Goal: Task Accomplishment & Management: Use online tool/utility

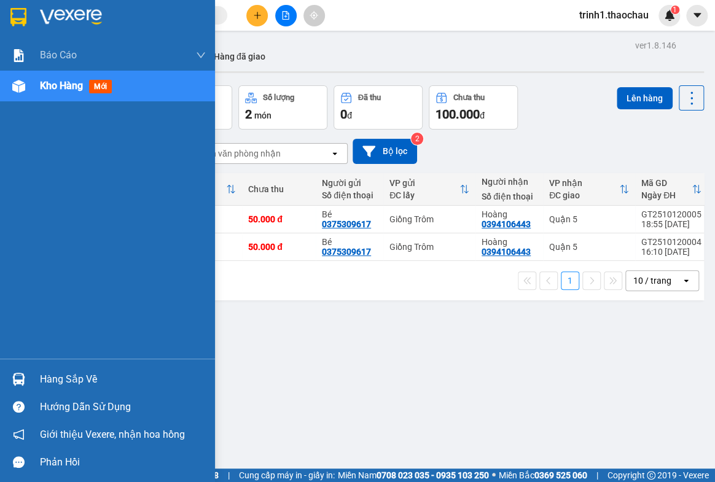
click at [95, 387] on div "Hàng sắp về" at bounding box center [123, 380] width 166 height 18
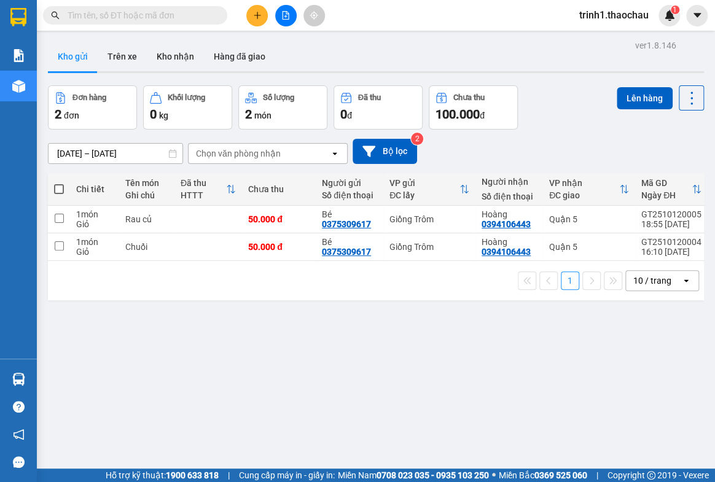
click at [586, 375] on section "Kết quả tìm kiếm ( 0 ) Bộ lọc No Data trinh1.thaochau 1 Báo cáo Báo cáo dòng ti…" at bounding box center [357, 241] width 715 height 482
click at [57, 216] on input "checkbox" at bounding box center [59, 218] width 9 height 9
checkbox input "true"
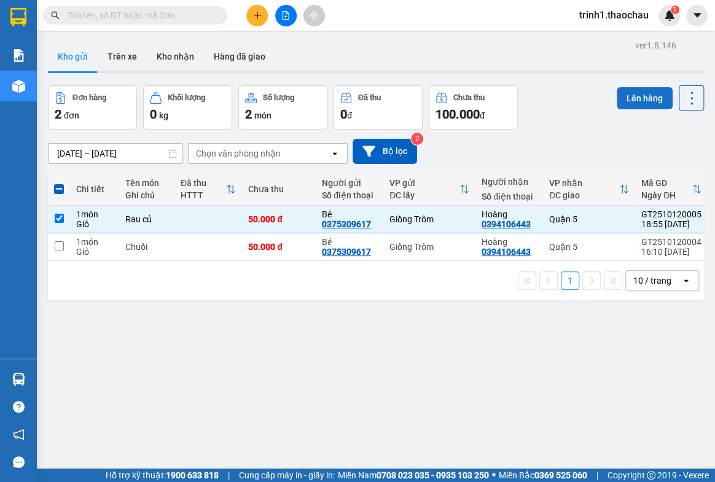
click at [648, 91] on button "Lên hàng" at bounding box center [645, 98] width 56 height 22
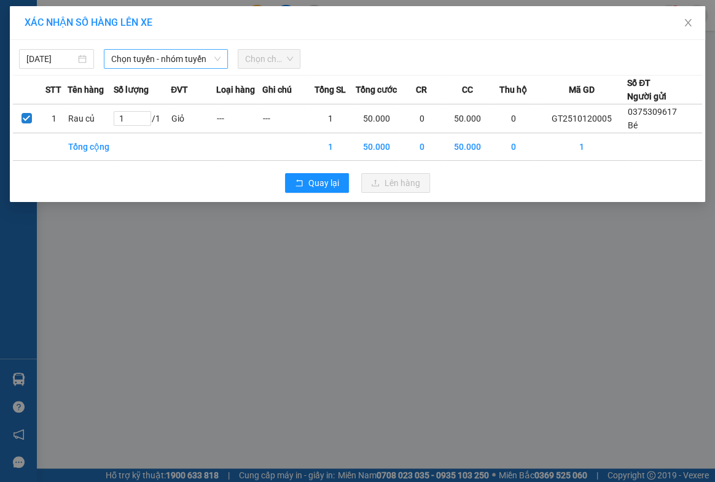
click at [141, 57] on span "Chọn tuyến - nhóm tuyến" at bounding box center [165, 59] width 109 height 18
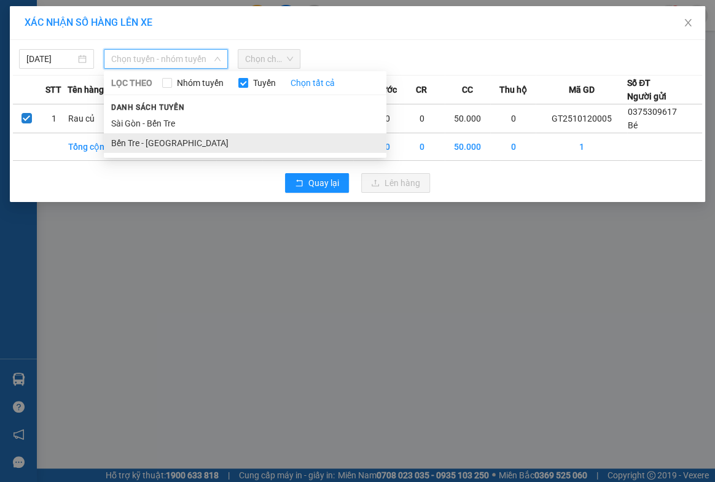
click at [133, 139] on li "Bến Tre - Sài Gòn" at bounding box center [245, 143] width 283 height 20
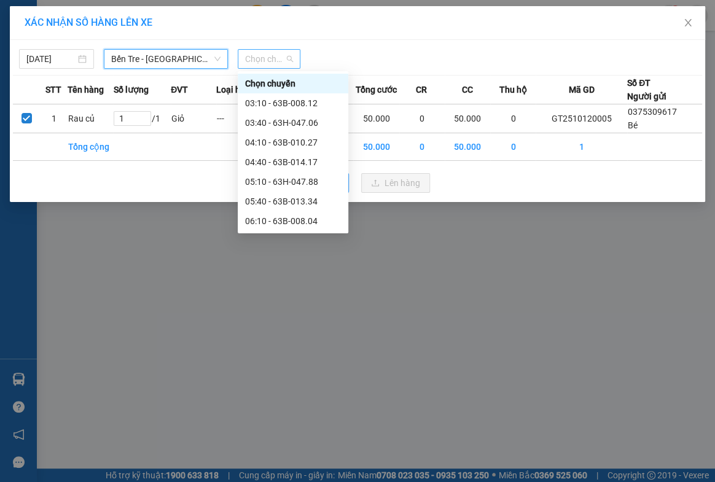
click at [248, 55] on span "Chọn chuyến" at bounding box center [269, 59] width 49 height 18
click at [52, 53] on input "12/10/2025" at bounding box center [50, 59] width 49 height 14
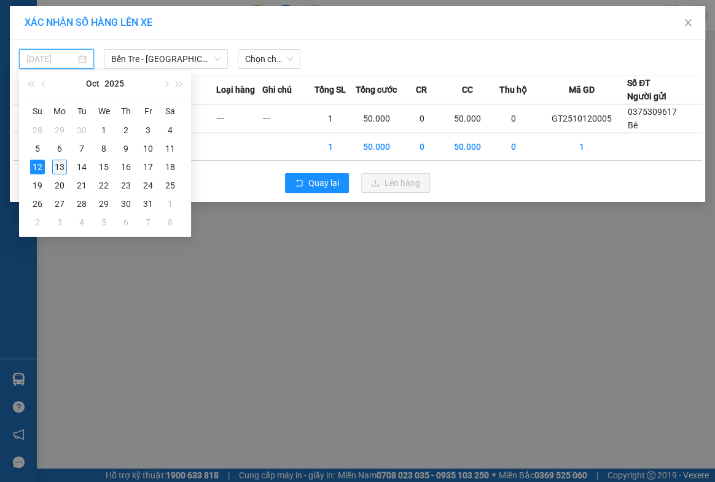
click at [59, 167] on div "13" at bounding box center [59, 167] width 15 height 15
type input "[DATE]"
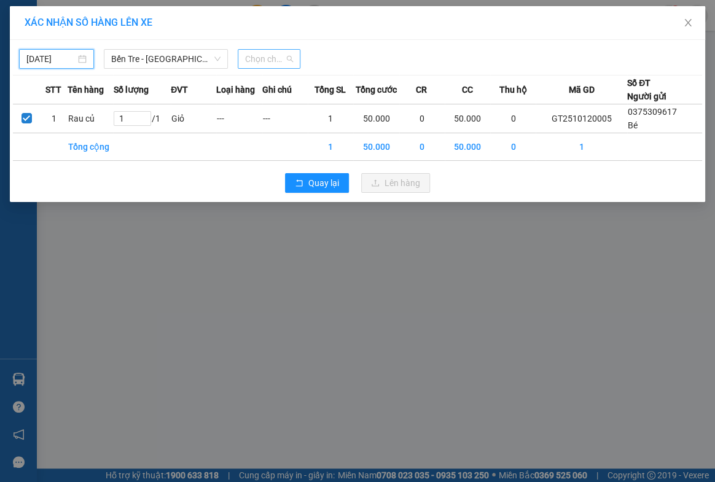
click at [259, 60] on span "Chọn chuyến" at bounding box center [269, 59] width 49 height 18
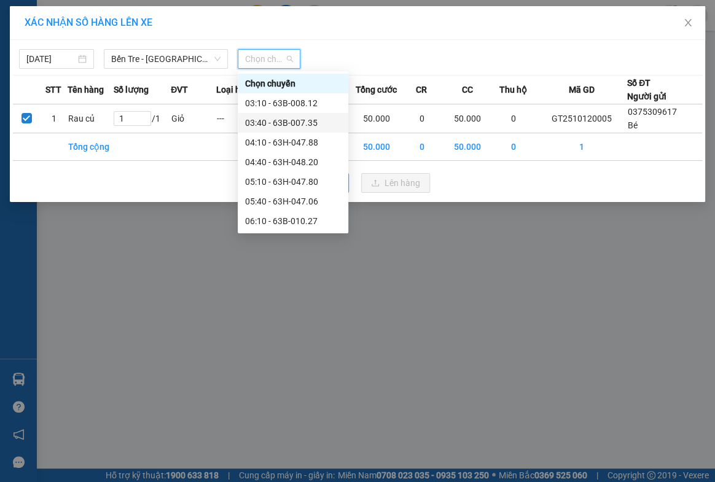
click at [281, 116] on div "03:40 - 63B-007.35" at bounding box center [293, 123] width 96 height 14
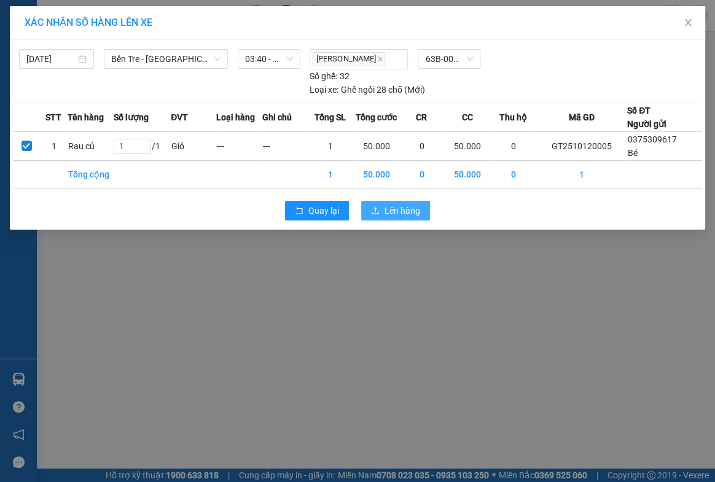
click at [385, 209] on span "Lên hàng" at bounding box center [403, 211] width 36 height 14
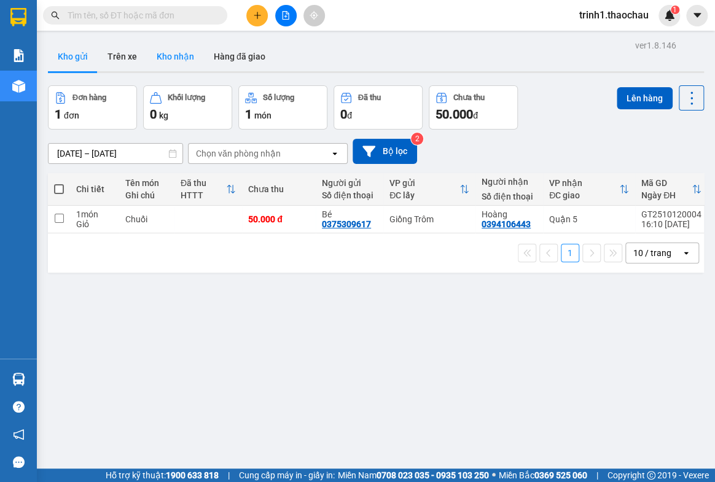
click at [172, 57] on button "Kho nhận" at bounding box center [175, 56] width 57 height 29
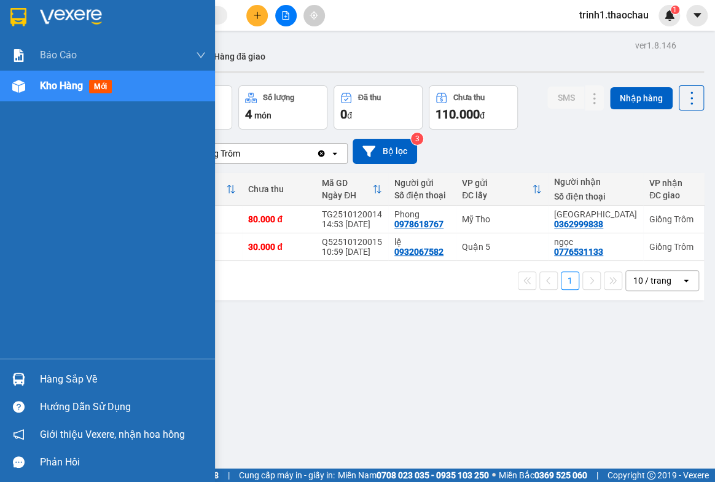
click at [56, 373] on div "Hàng sắp về" at bounding box center [123, 380] width 166 height 18
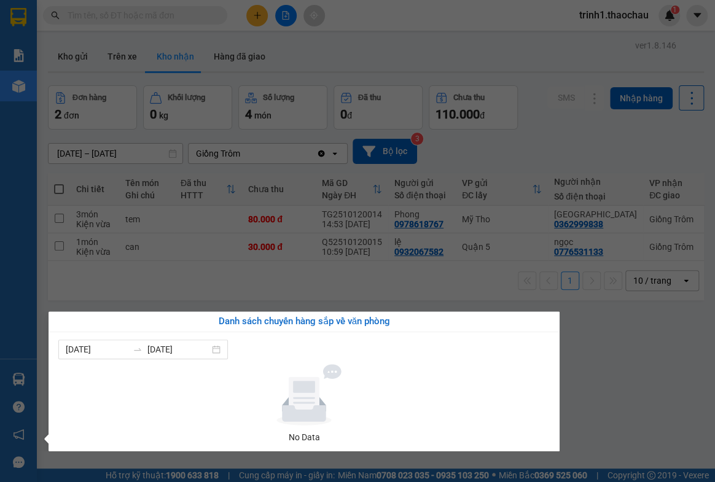
click at [601, 390] on section "Kết quả tìm kiếm ( 0 ) Bộ lọc No Data trinh1.thaochau 1 Báo cáo Báo cáo dòng ti…" at bounding box center [357, 241] width 715 height 482
